Goal: Navigation & Orientation: Find specific page/section

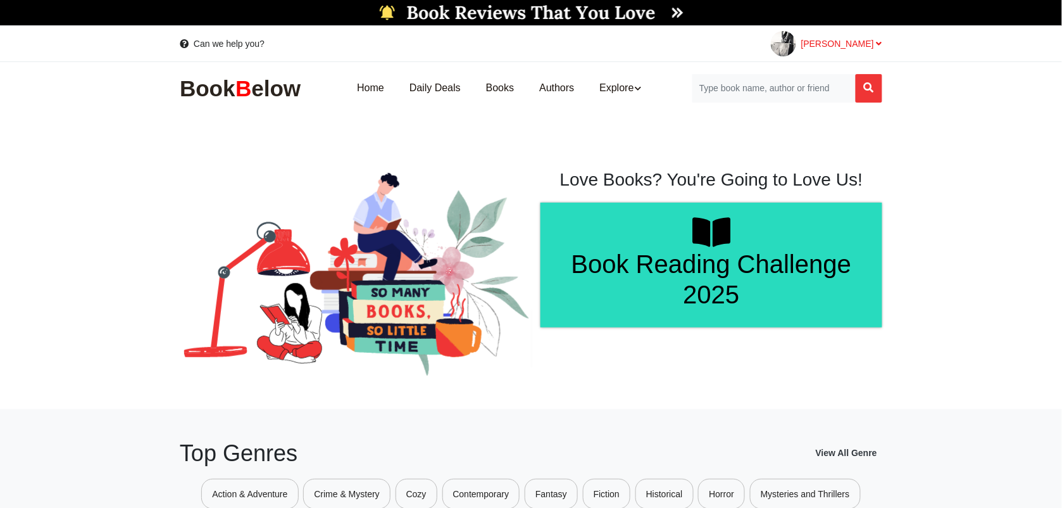
click at [868, 40] on span "[PERSON_NAME]" at bounding box center [842, 44] width 81 height 10
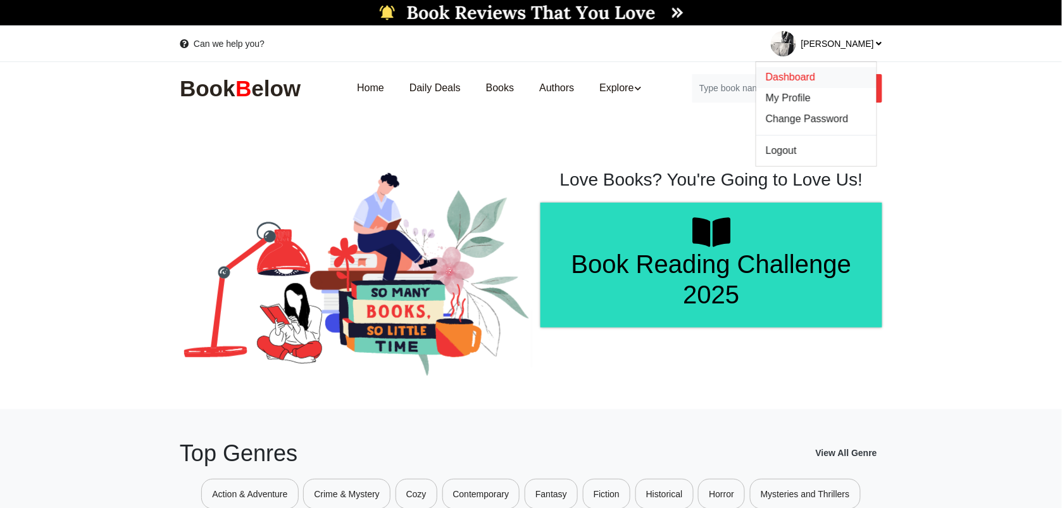
click at [806, 77] on span "Dashboard" at bounding box center [790, 77] width 49 height 11
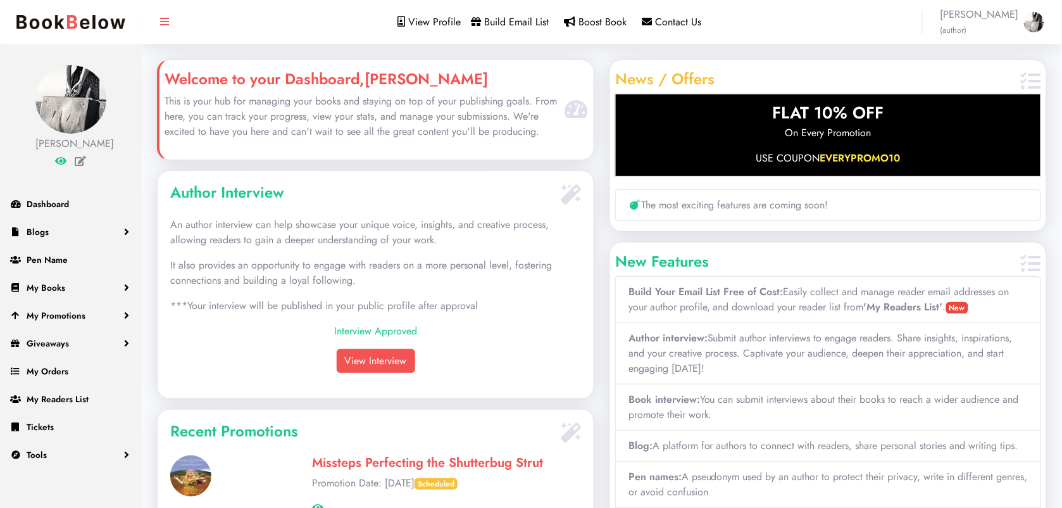
click at [967, 25] on small "(author)" at bounding box center [954, 30] width 27 height 12
click at [67, 287] on link "My Books" at bounding box center [71, 288] width 142 height 28
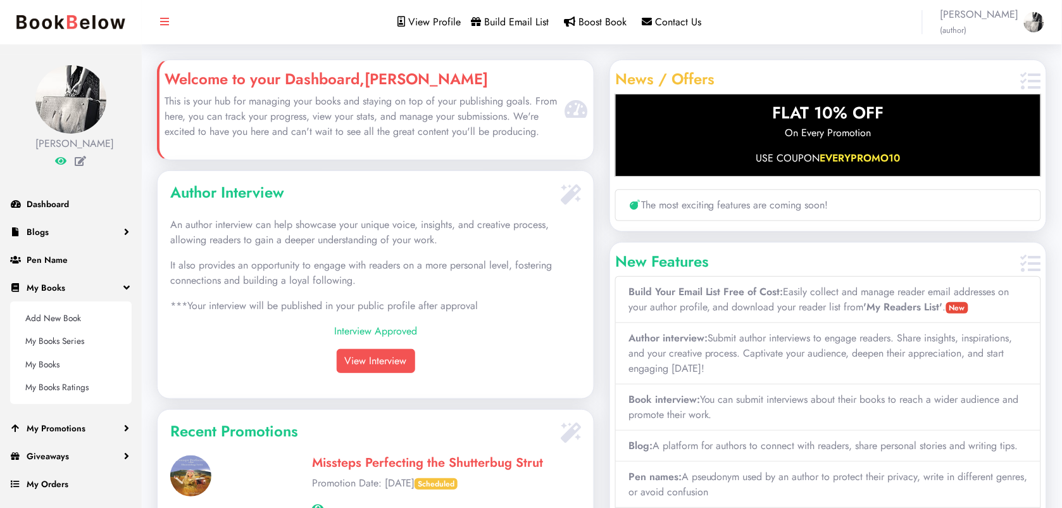
click at [130, 63] on li "[PERSON_NAME]" at bounding box center [71, 117] width 142 height 124
click at [27, 198] on span "Dashboard" at bounding box center [48, 204] width 42 height 13
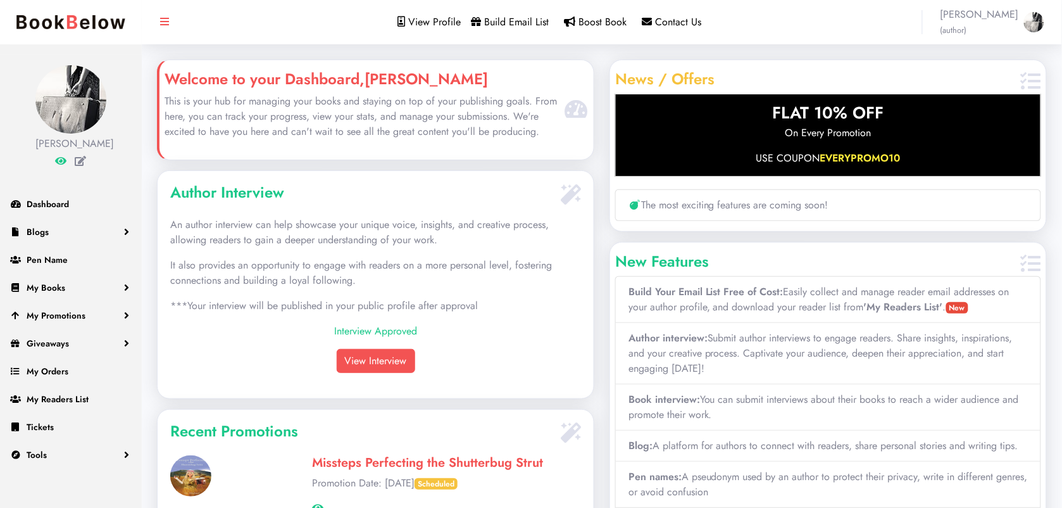
scroll to position [256, 436]
